Goal: Task Accomplishment & Management: Use online tool/utility

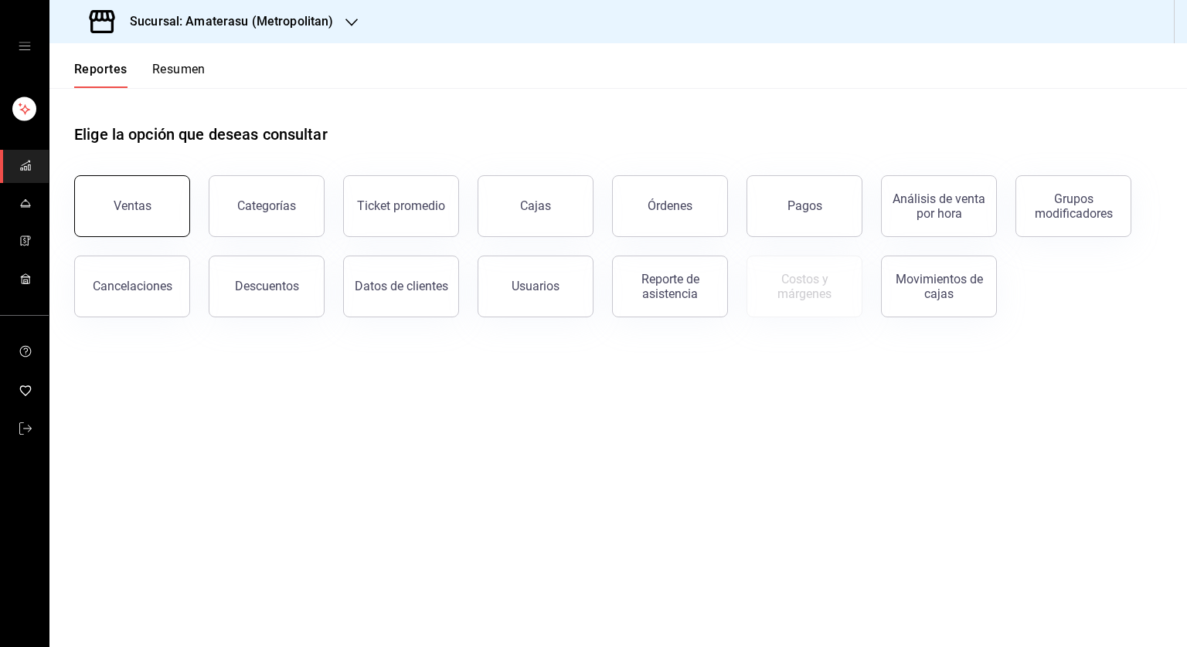
click at [107, 216] on button "Ventas" at bounding box center [132, 206] width 116 height 62
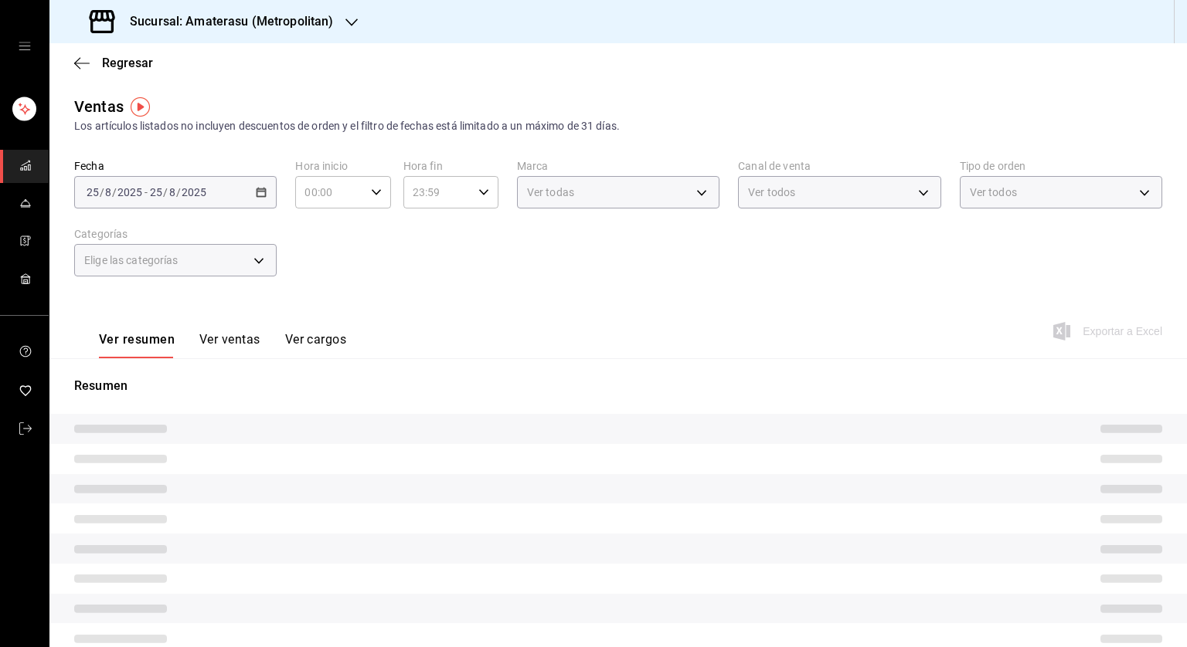
type input "05:00"
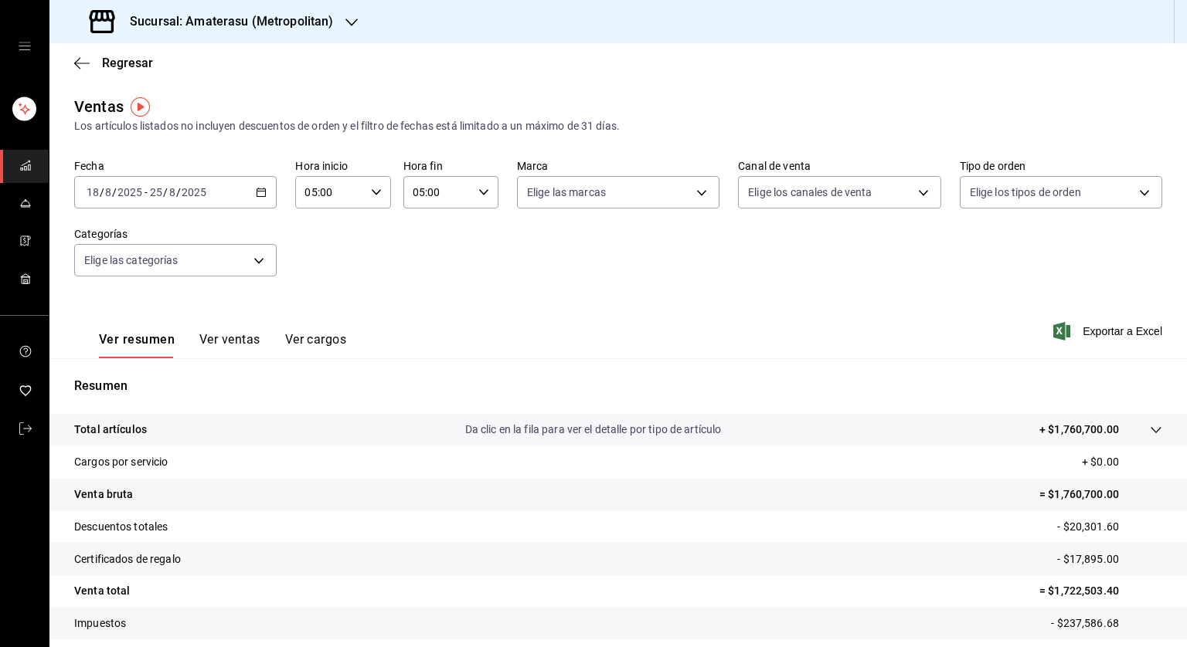
click at [263, 193] on icon "button" at bounding box center [261, 192] width 11 height 11
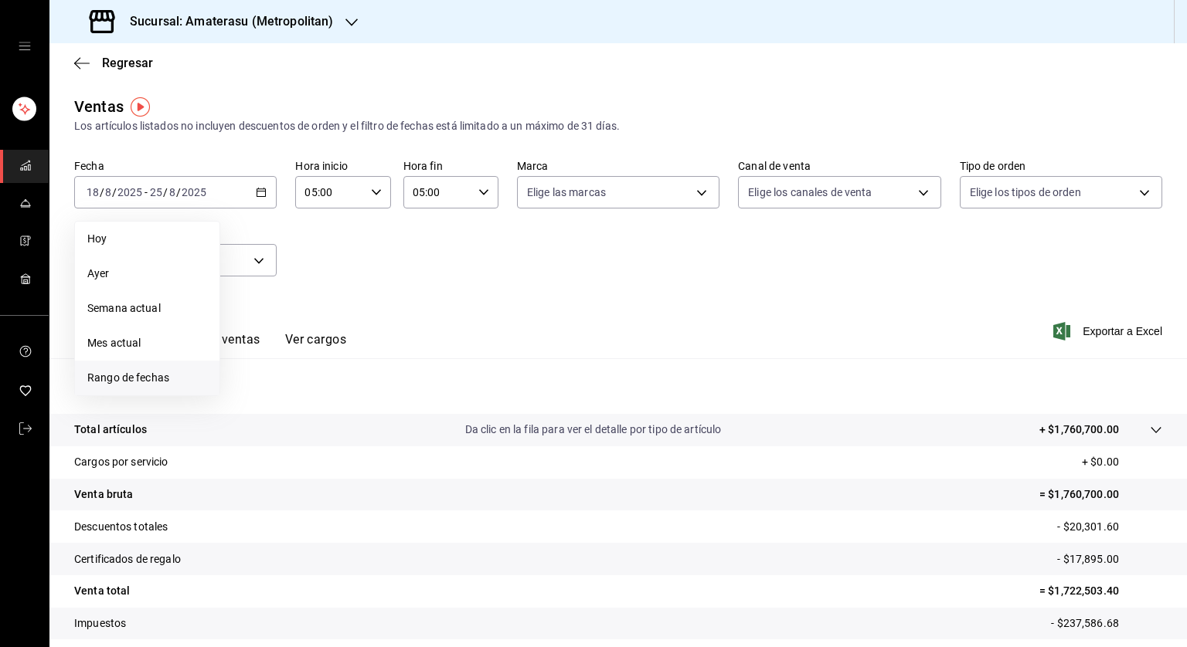
click at [151, 373] on span "Rango de fechas" at bounding box center [147, 378] width 120 height 16
click at [260, 393] on button "18" at bounding box center [252, 397] width 27 height 28
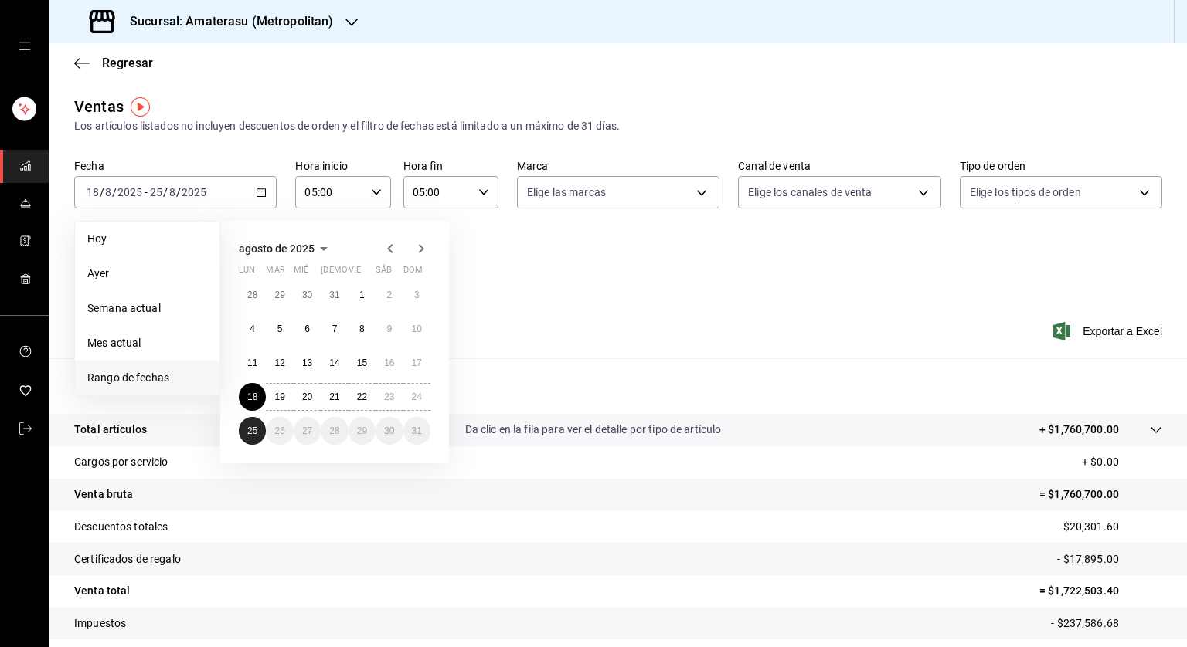
click at [255, 434] on abbr "25" at bounding box center [252, 431] width 10 height 11
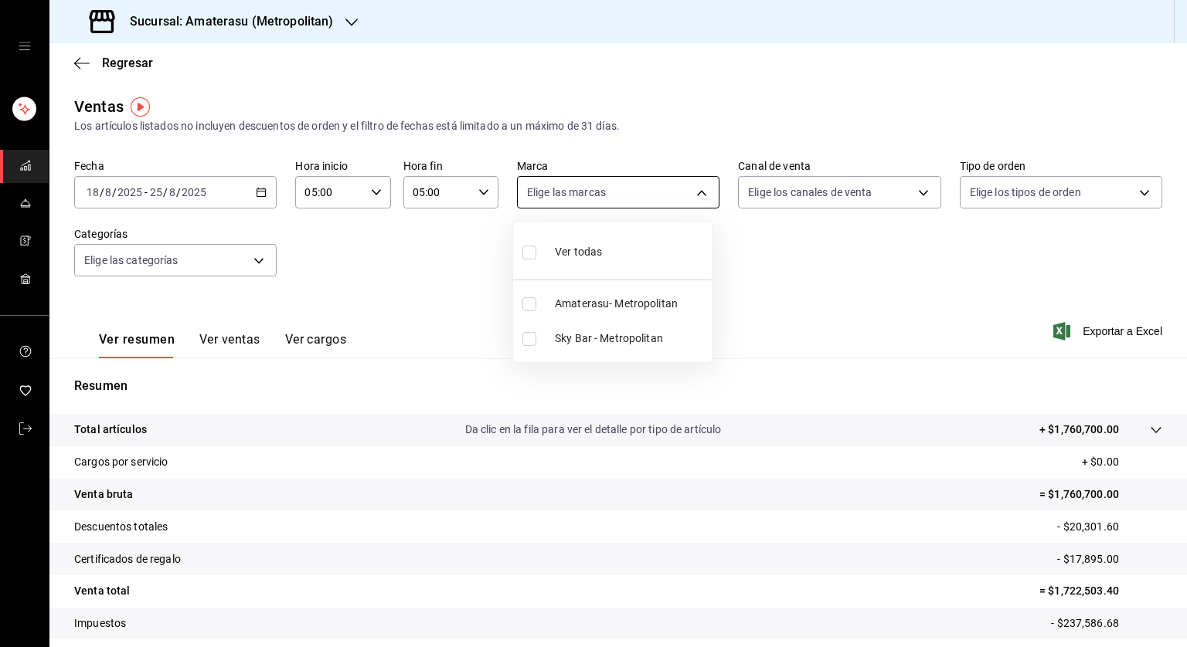
click at [696, 194] on body "Sucursal: Amaterasu (Metropolitan) Regresar Ventas Los artículos listados no in…" at bounding box center [593, 323] width 1187 height 647
click at [534, 255] on input "checkbox" at bounding box center [529, 253] width 14 height 14
checkbox input "true"
type input "e4cd7fcb-d45b-43ae-a99f-ad4ccfcd9032,f3afaab8-8c3d-4e49-a299-af9bdf6027b2"
checkbox input "true"
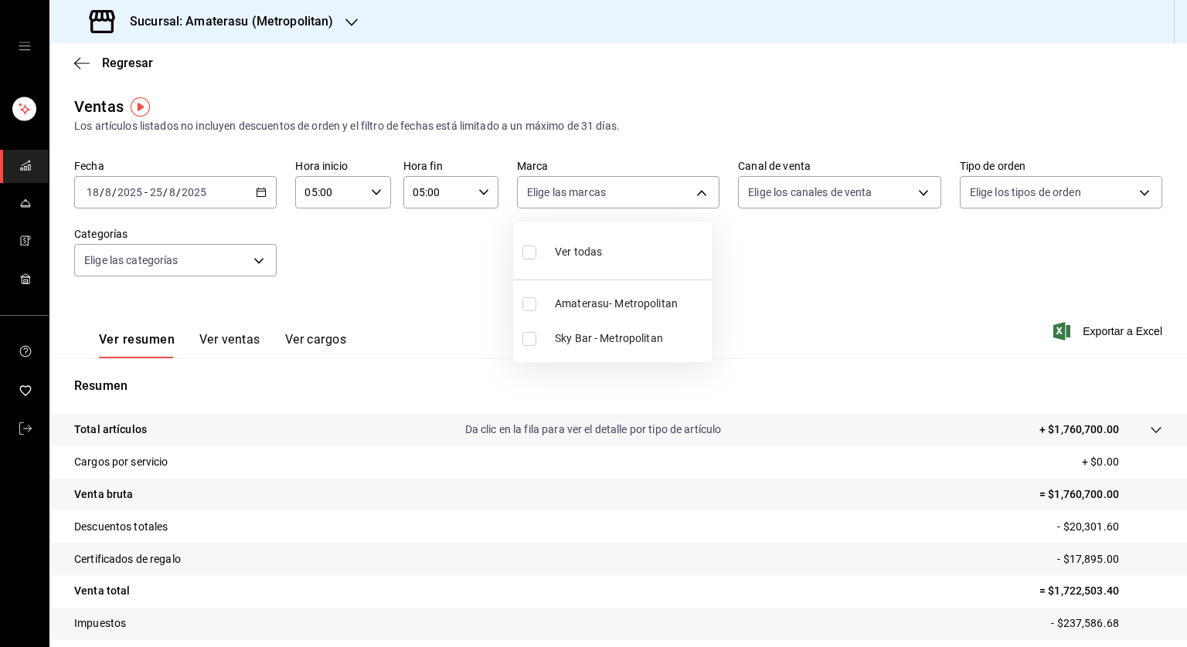
checkbox input "true"
click at [938, 334] on div at bounding box center [593, 323] width 1187 height 647
click at [1108, 331] on span "Exportar a Excel" at bounding box center [1109, 331] width 106 height 19
